Goal: Transaction & Acquisition: Download file/media

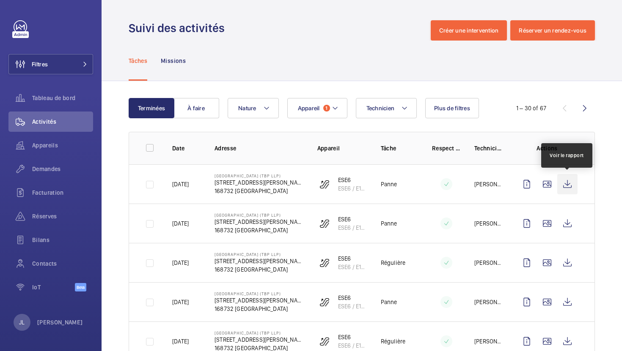
click at [564, 188] on wm-front-icon-button at bounding box center [567, 184] width 20 height 20
